Goal: Information Seeking & Learning: Check status

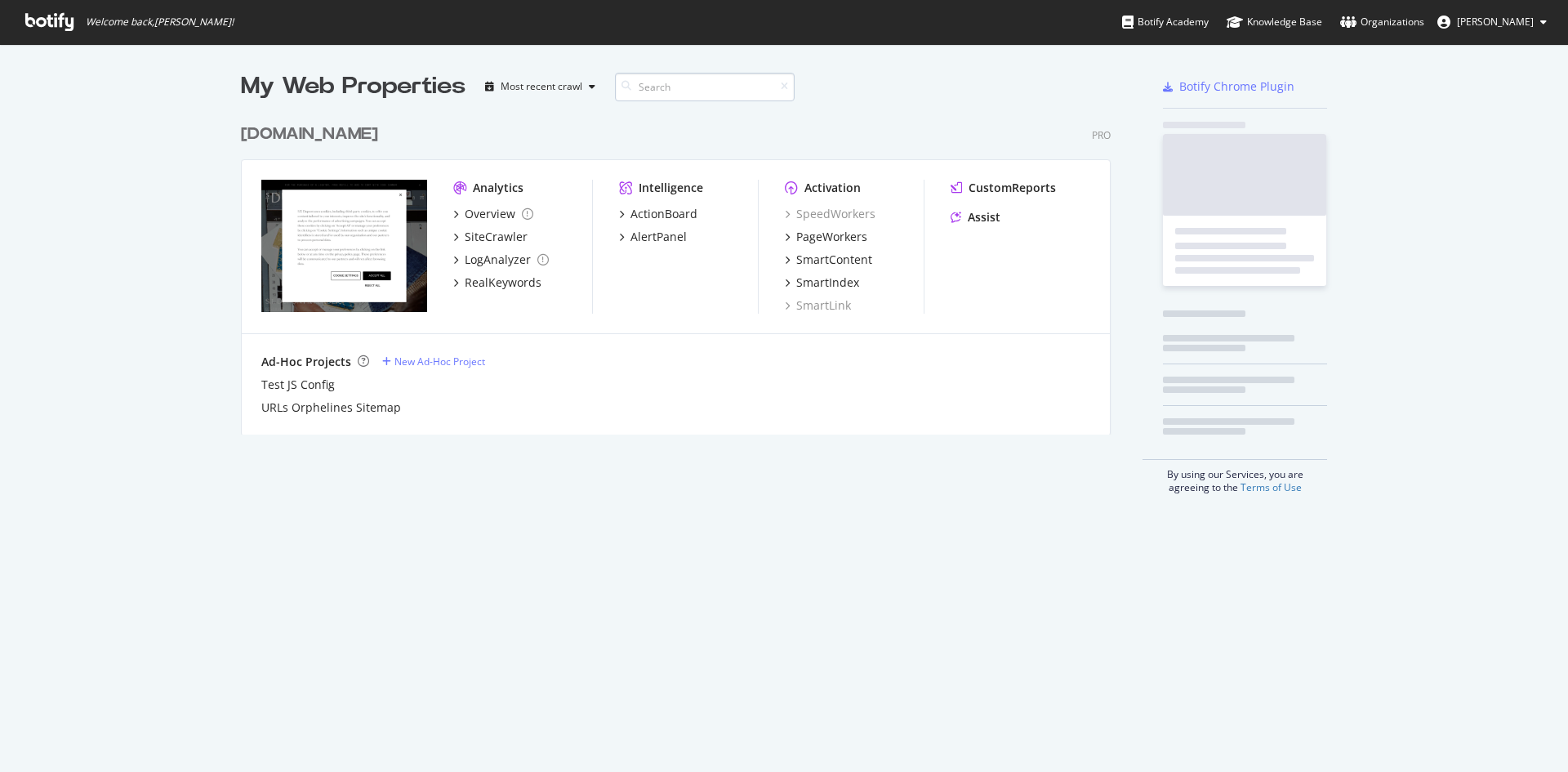
scroll to position [760, 1543]
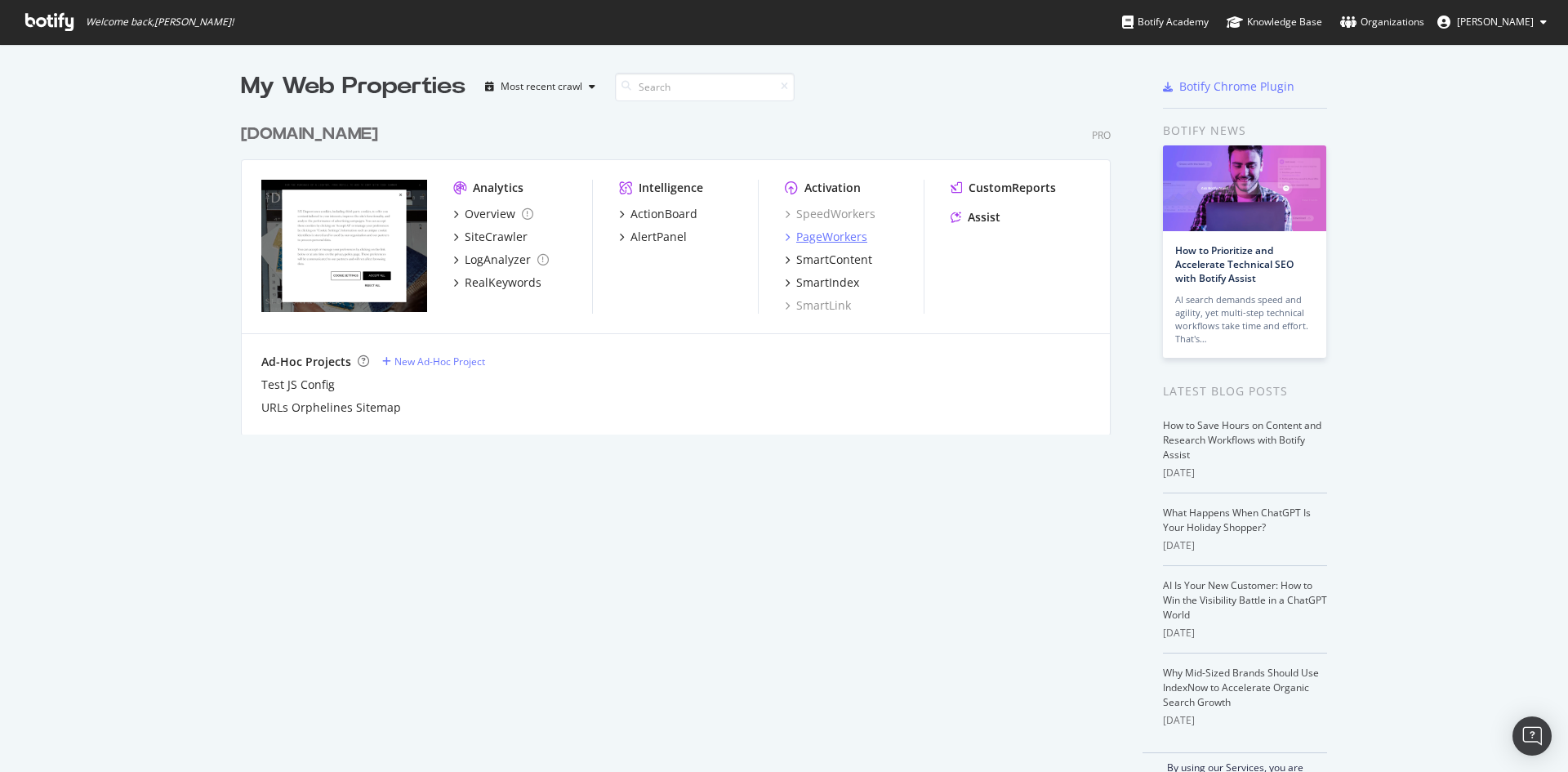
click at [835, 240] on div "PageWorkers" at bounding box center [831, 237] width 71 height 16
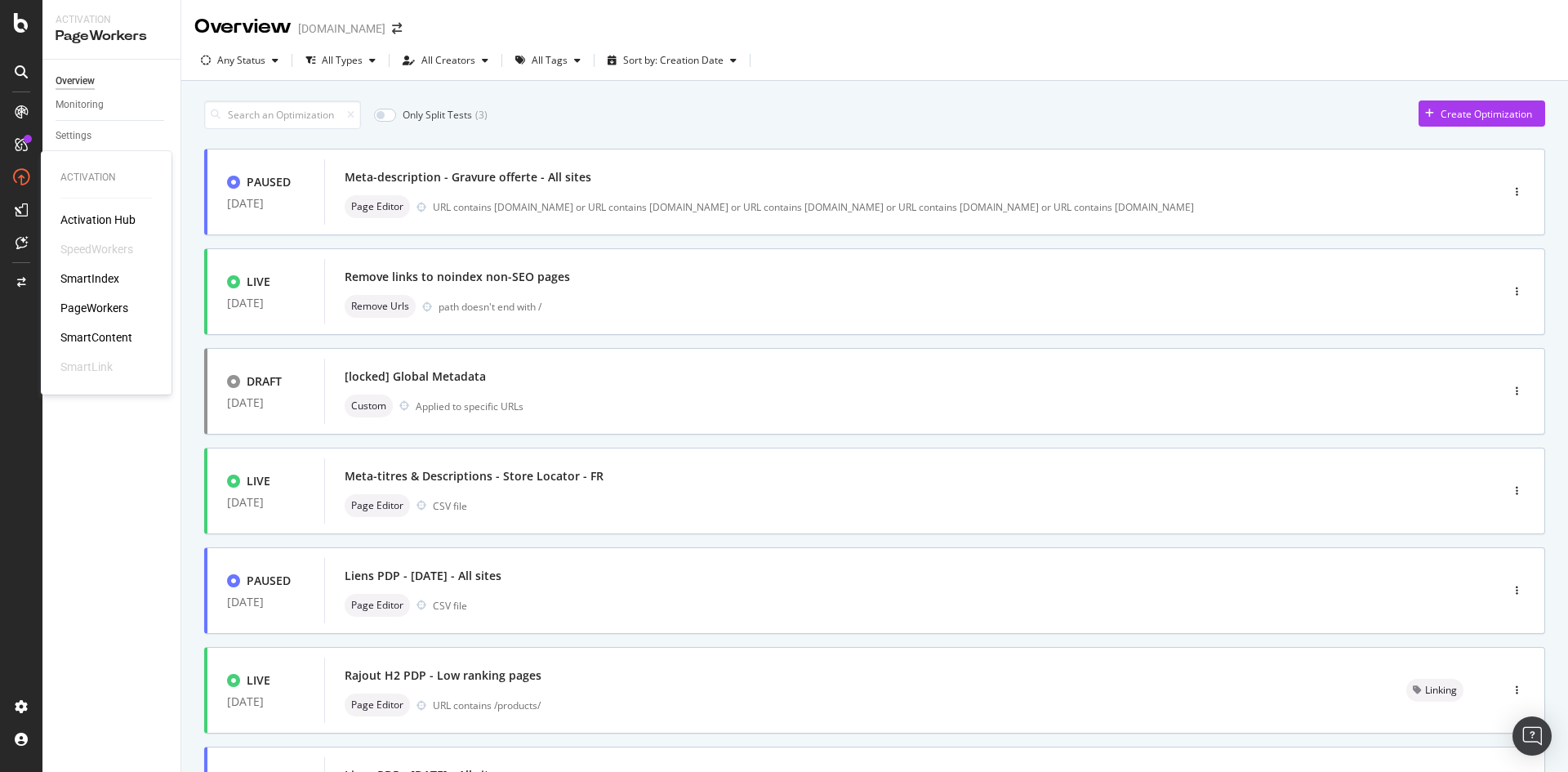
click at [109, 307] on div "PageWorkers" at bounding box center [94, 308] width 68 height 16
click at [90, 108] on div "Monitoring" at bounding box center [79, 105] width 48 height 17
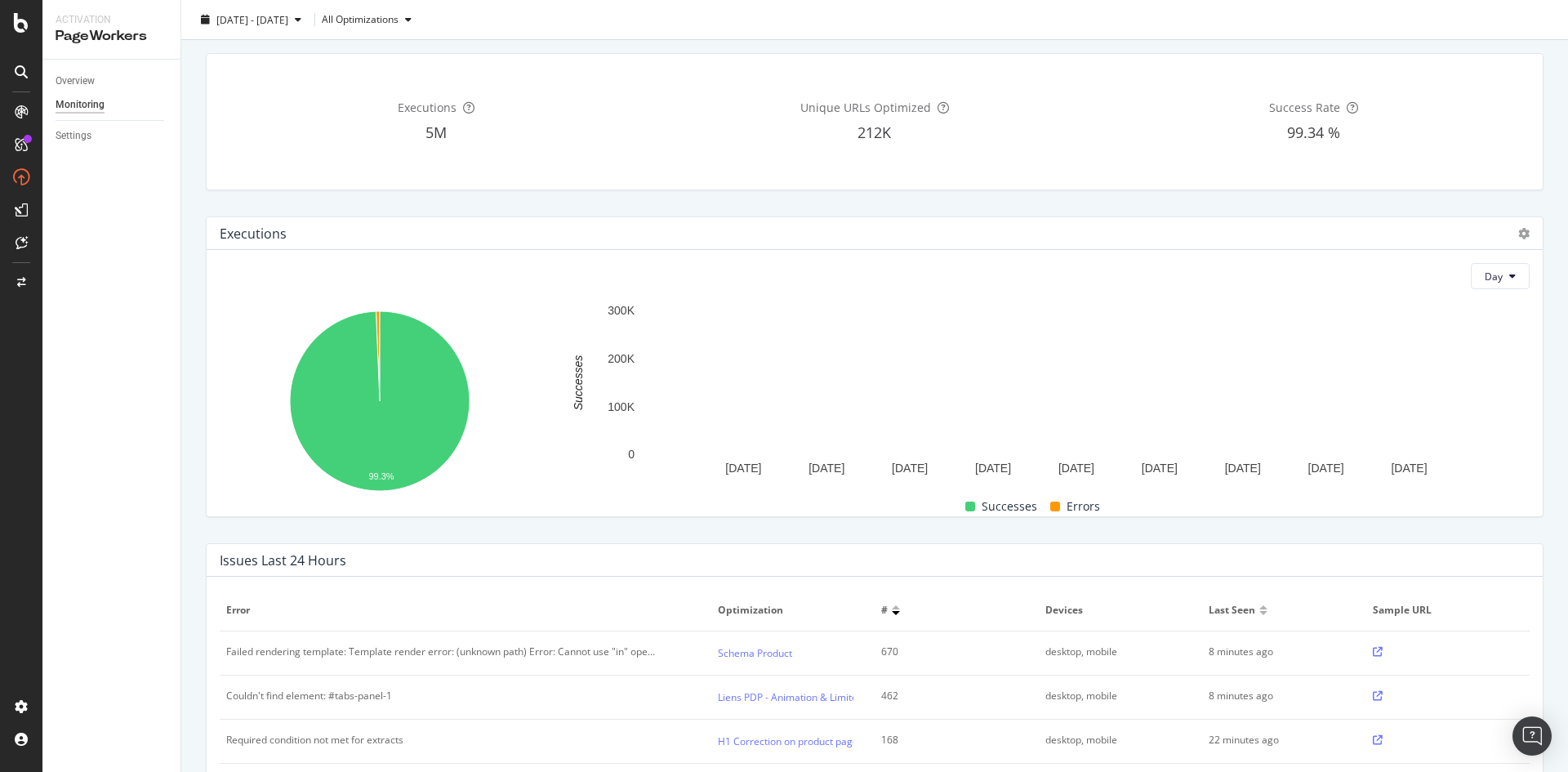
scroll to position [82, 0]
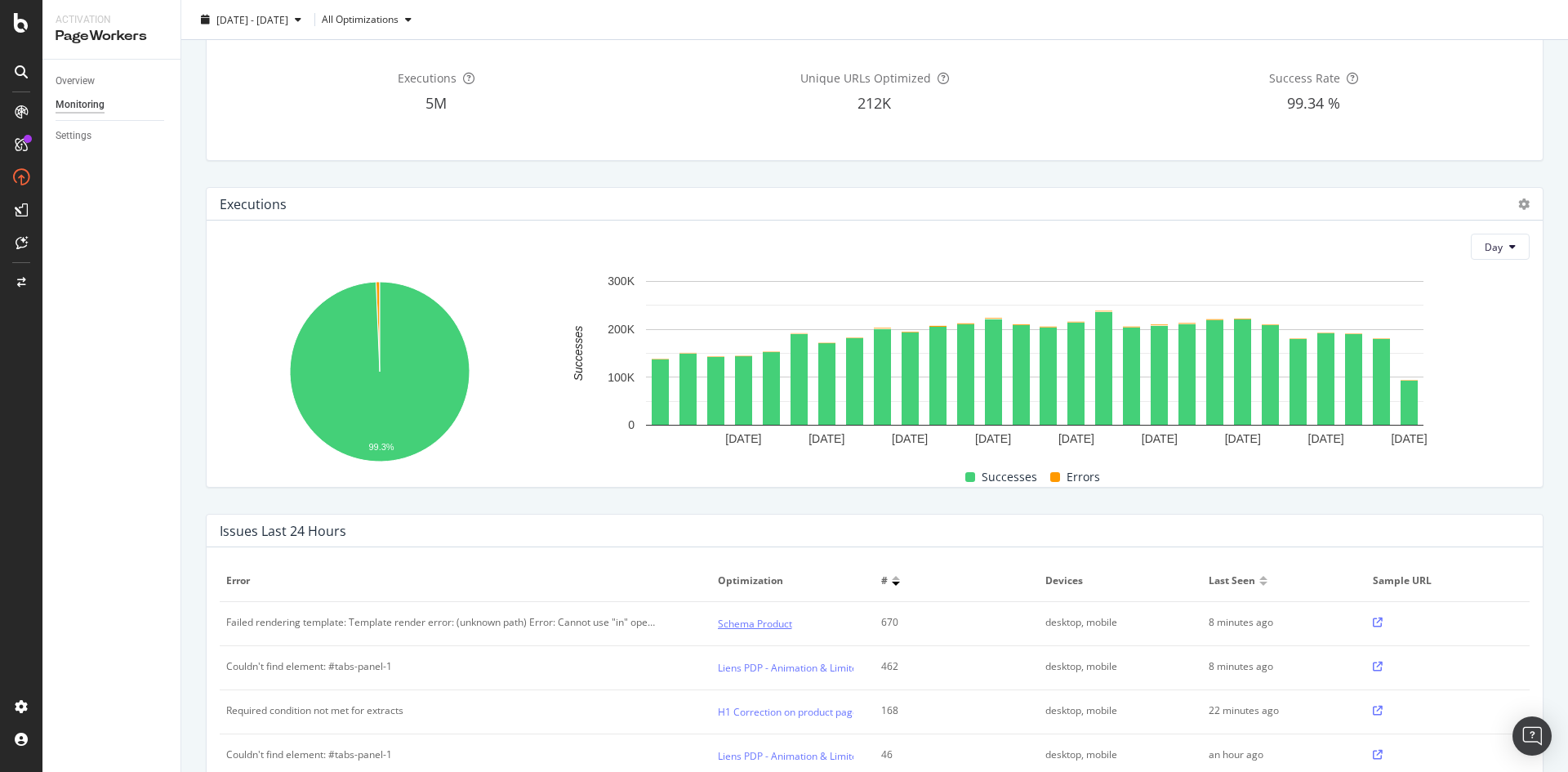
click at [745, 630] on link "Schema Product" at bounding box center [755, 623] width 74 height 17
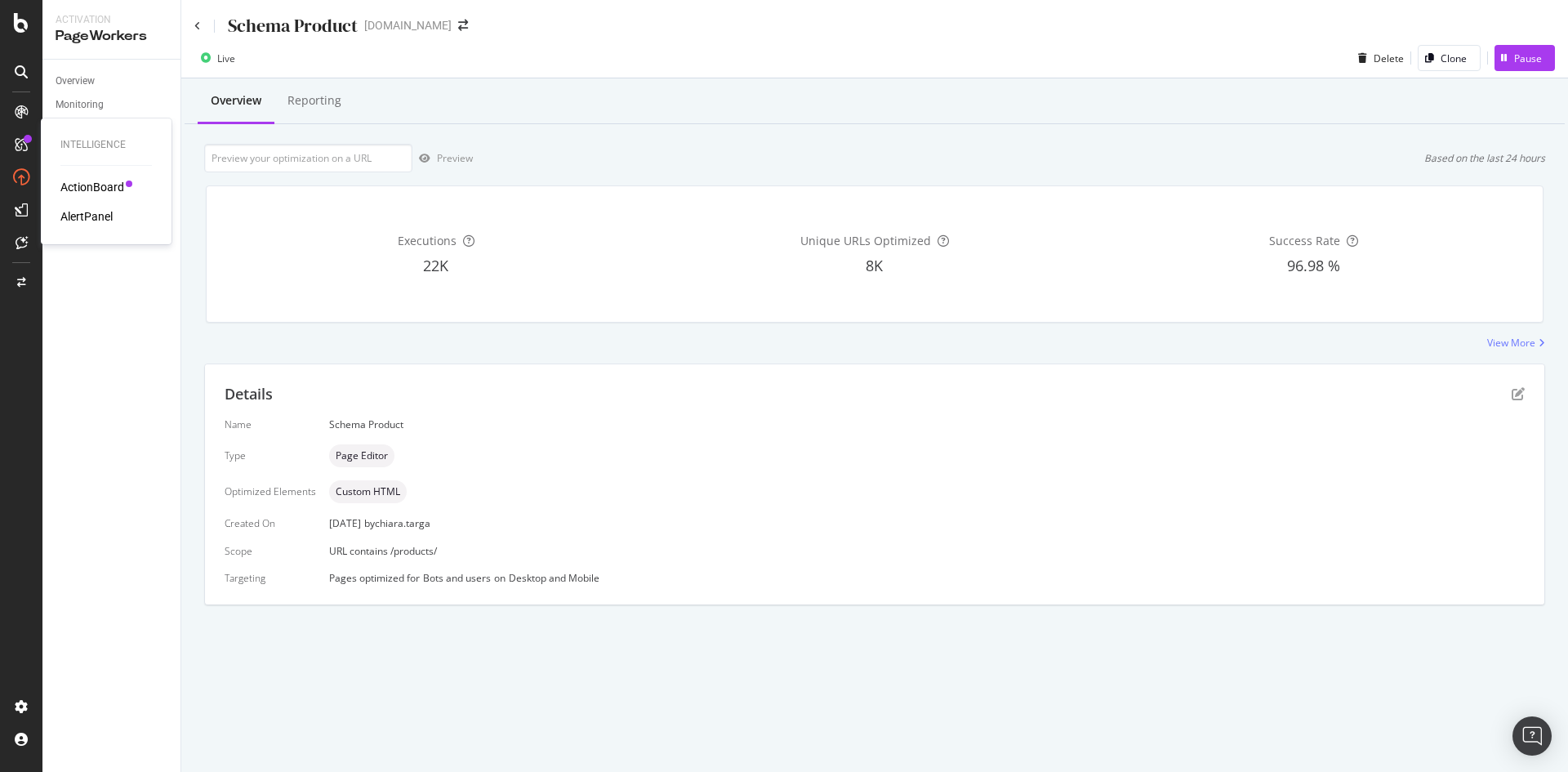
click at [107, 186] on div "ActionBoard" at bounding box center [92, 187] width 64 height 16
